Goal: Transaction & Acquisition: Purchase product/service

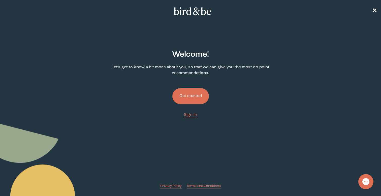
click at [196, 93] on button "Get started" at bounding box center [190, 96] width 36 height 16
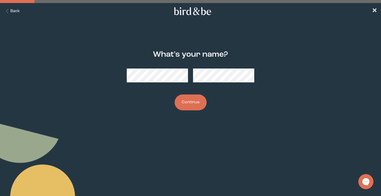
click at [17, 13] on button "Back" at bounding box center [12, 11] width 16 height 6
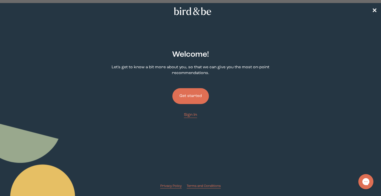
click at [187, 119] on div "Welcome ! Let's get to know a bit more about you, so that we can give you the m…" at bounding box center [190, 115] width 182 height 146
click at [187, 116] on span "Sign In" at bounding box center [190, 115] width 13 height 4
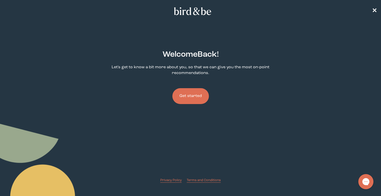
click at [190, 95] on button "Get started" at bounding box center [190, 96] width 36 height 16
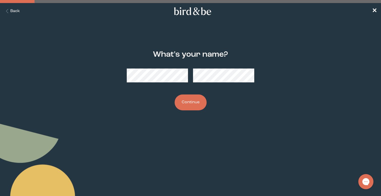
click at [187, 107] on button "Continue" at bounding box center [190, 102] width 32 height 16
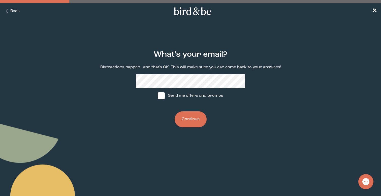
click at [162, 95] on span at bounding box center [161, 95] width 7 height 7
click at [158, 96] on input "Send me offers and promos" at bounding box center [157, 96] width 0 height 0
checkbox input "true"
click at [197, 121] on button "Continue" at bounding box center [190, 119] width 32 height 16
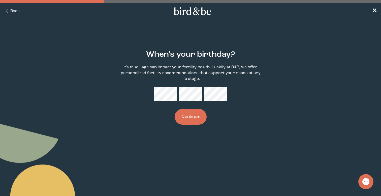
click at [197, 121] on button "Continue" at bounding box center [190, 117] width 32 height 16
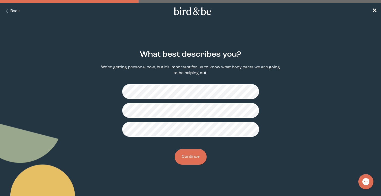
click at [13, 11] on button "Back" at bounding box center [12, 11] width 16 height 6
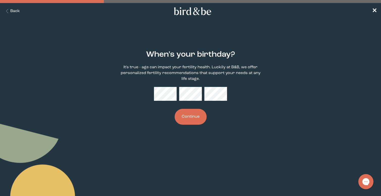
click at [144, 120] on div "When's your birthday? It's true - age can impact your fertility health. Luckily…" at bounding box center [190, 87] width 182 height 91
click at [156, 113] on div "When's your birthday? It's true - age can impact your fertility health. Luckily…" at bounding box center [190, 87] width 182 height 91
click at [192, 117] on button "Continue" at bounding box center [190, 117] width 32 height 16
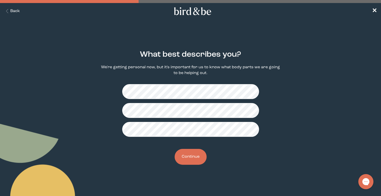
click at [196, 151] on button "Continue" at bounding box center [190, 157] width 32 height 16
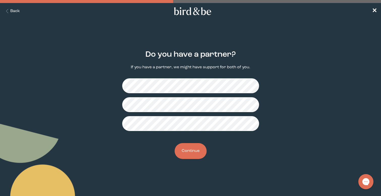
click at [198, 156] on button "Continue" at bounding box center [190, 151] width 32 height 16
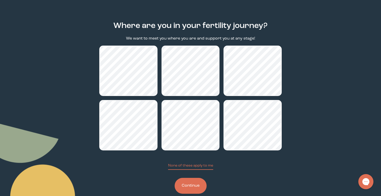
scroll to position [29, 0]
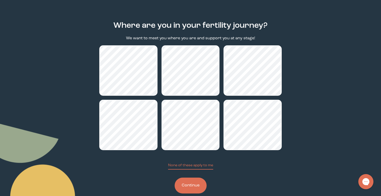
click at [189, 189] on button "Continue" at bounding box center [190, 185] width 32 height 16
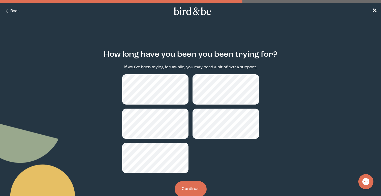
click at [184, 189] on button "Continue" at bounding box center [190, 189] width 32 height 16
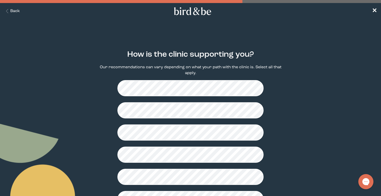
click at [12, 16] on nav "Back ✕" at bounding box center [190, 11] width 381 height 16
click at [11, 11] on button "Back" at bounding box center [12, 11] width 16 height 6
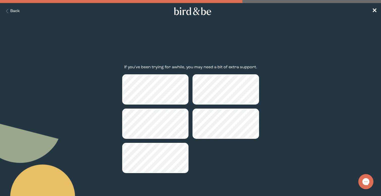
click at [11, 11] on button "Back" at bounding box center [12, 11] width 16 height 6
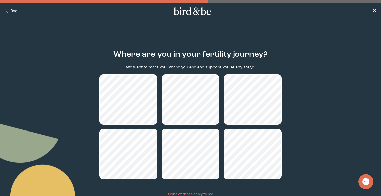
scroll to position [29, 0]
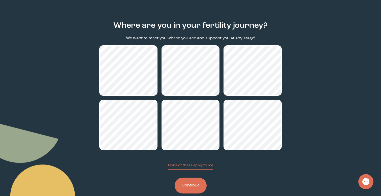
click at [186, 184] on button "Continue" at bounding box center [190, 185] width 32 height 16
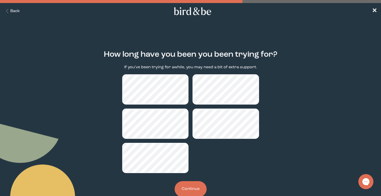
click at [187, 190] on button "Continue" at bounding box center [190, 189] width 32 height 16
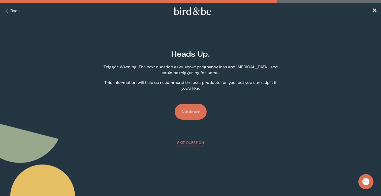
click at [12, 8] on button "Back" at bounding box center [12, 11] width 16 height 6
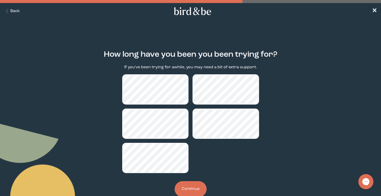
click at [12, 8] on button "Back" at bounding box center [12, 11] width 16 height 6
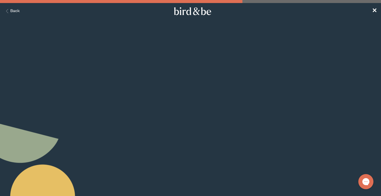
scroll to position [29, 0]
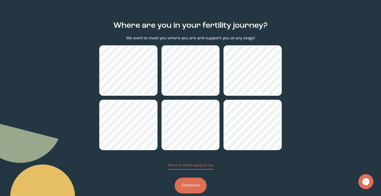
click at [199, 185] on button "Continue" at bounding box center [190, 185] width 32 height 16
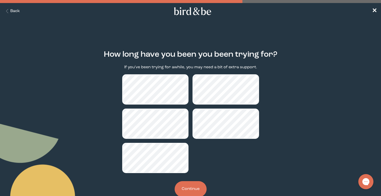
click at [194, 184] on button "Continue" at bounding box center [190, 189] width 32 height 16
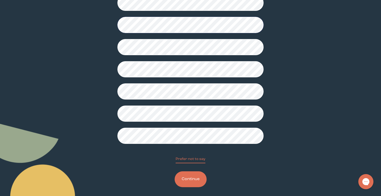
scroll to position [111, 0]
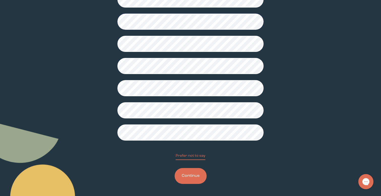
click at [184, 172] on button "Continue" at bounding box center [190, 176] width 32 height 16
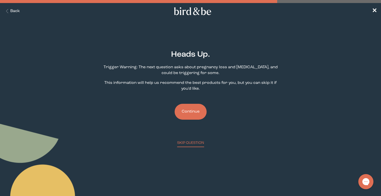
click at [191, 109] on button "Continue" at bounding box center [190, 112] width 32 height 16
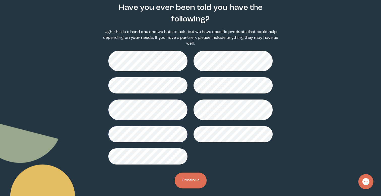
scroll to position [51, 0]
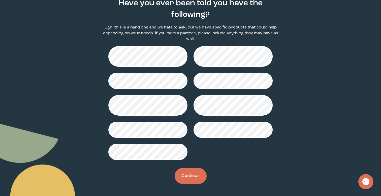
click at [187, 176] on button "Continue" at bounding box center [190, 176] width 32 height 16
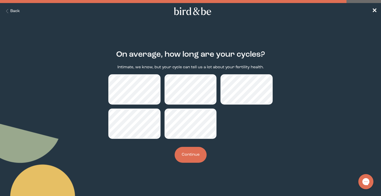
click at [186, 156] on button "Continue" at bounding box center [190, 155] width 32 height 16
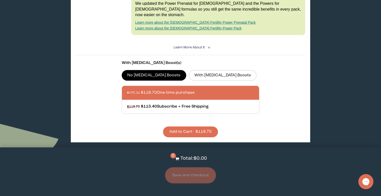
scroll to position [372, 0]
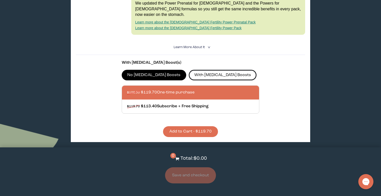
click at [189, 70] on label "With [MEDICAL_DATA] Boosts" at bounding box center [223, 75] width 68 height 11
click at [0, 0] on input "With [MEDICAL_DATA] Boosts" at bounding box center [0, 0] width 0 height 0
click at [151, 70] on label "No [MEDICAL_DATA] Boosts" at bounding box center [154, 75] width 64 height 11
click at [0, 0] on input "No [MEDICAL_DATA] Boosts" at bounding box center [0, 0] width 0 height 0
click at [189, 70] on label "With [MEDICAL_DATA] Boosts" at bounding box center [223, 75] width 68 height 11
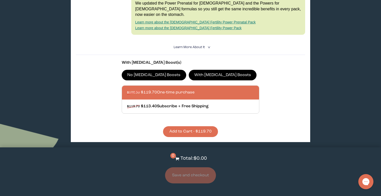
click at [0, 0] on input "With [MEDICAL_DATA] Boosts" at bounding box center [0, 0] width 0 height 0
click at [153, 70] on label "No [MEDICAL_DATA] Boosts" at bounding box center [154, 75] width 64 height 11
click at [0, 0] on input "No [MEDICAL_DATA] Boosts" at bounding box center [0, 0] width 0 height 0
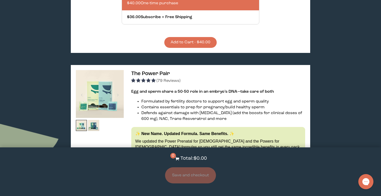
scroll to position [405, 0]
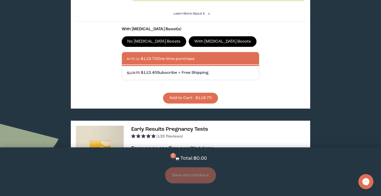
click at [185, 66] on div at bounding box center [195, 73] width 137 height 14
click at [127, 70] on input "$119.70 $113.40 Subscribe + Free Shipping" at bounding box center [127, 70] width 0 height 0
radio input "true"
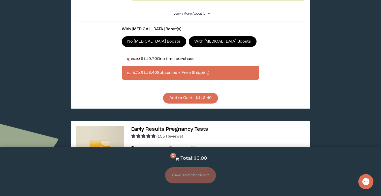
click at [185, 93] on button "Add to Cart - $113.40" at bounding box center [190, 98] width 55 height 11
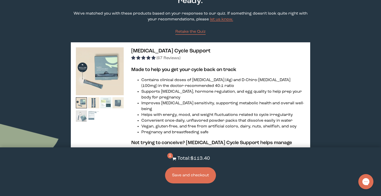
scroll to position [0, 0]
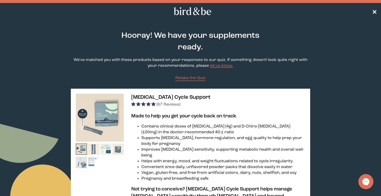
click at [373, 11] on span "✕" at bounding box center [374, 11] width 5 height 6
